Goal: Information Seeking & Learning: Learn about a topic

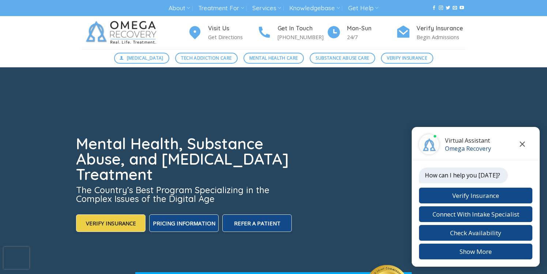
click at [522, 145] on icon "Close chat" at bounding box center [522, 143] width 5 height 5
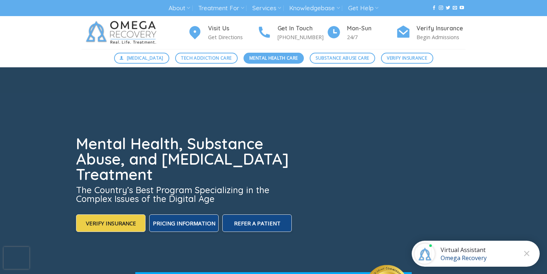
click at [291, 59] on span "Mental Health Care" at bounding box center [273, 57] width 48 height 7
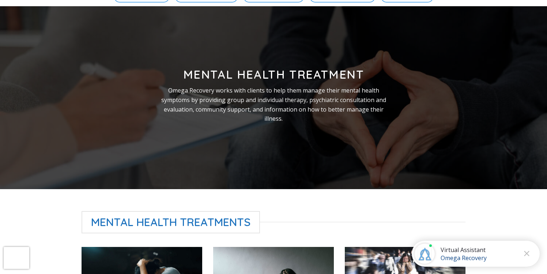
scroll to position [68, 0]
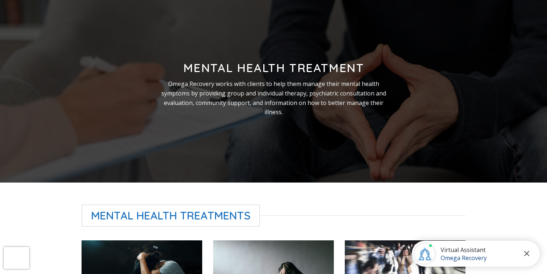
click at [526, 251] on icon "Close chat" at bounding box center [526, 253] width 5 height 5
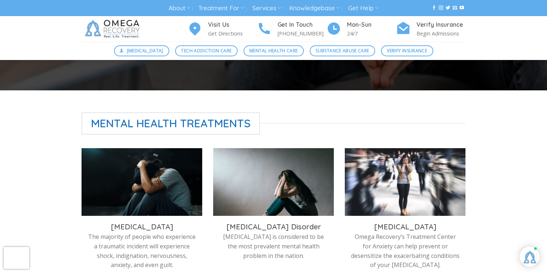
scroll to position [158, 0]
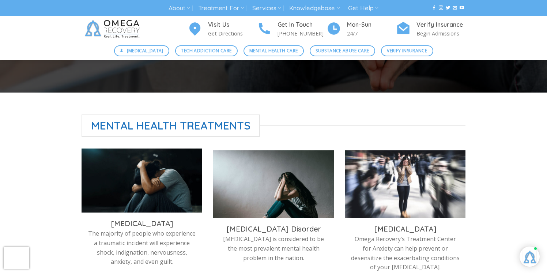
click at [180, 190] on img at bounding box center [142, 182] width 121 height 68
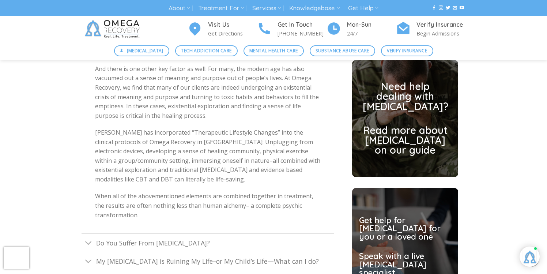
scroll to position [1739, 0]
